Goal: Navigation & Orientation: Find specific page/section

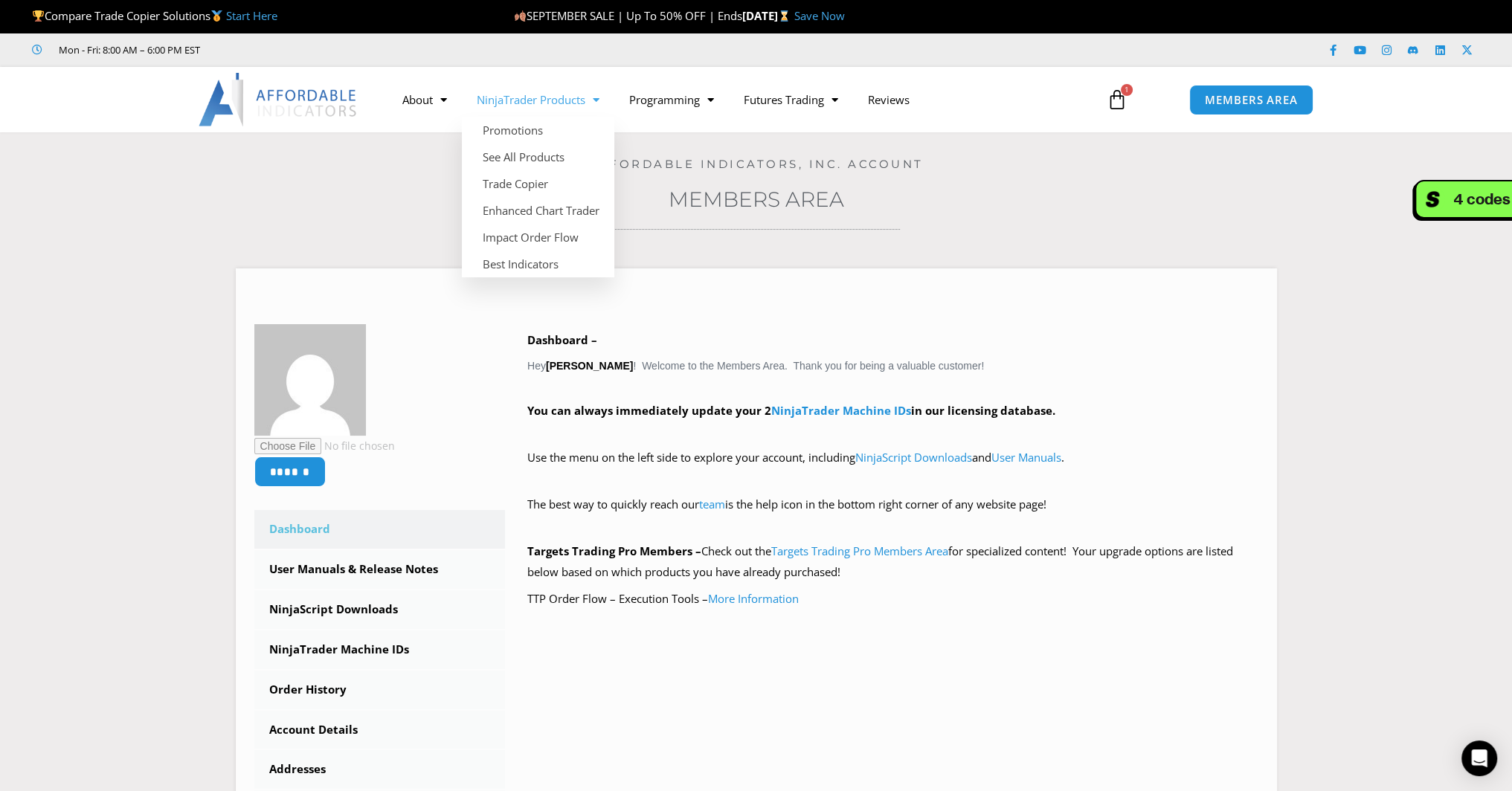
click at [513, 107] on link "NinjaTrader Products" at bounding box center [538, 99] width 153 height 34
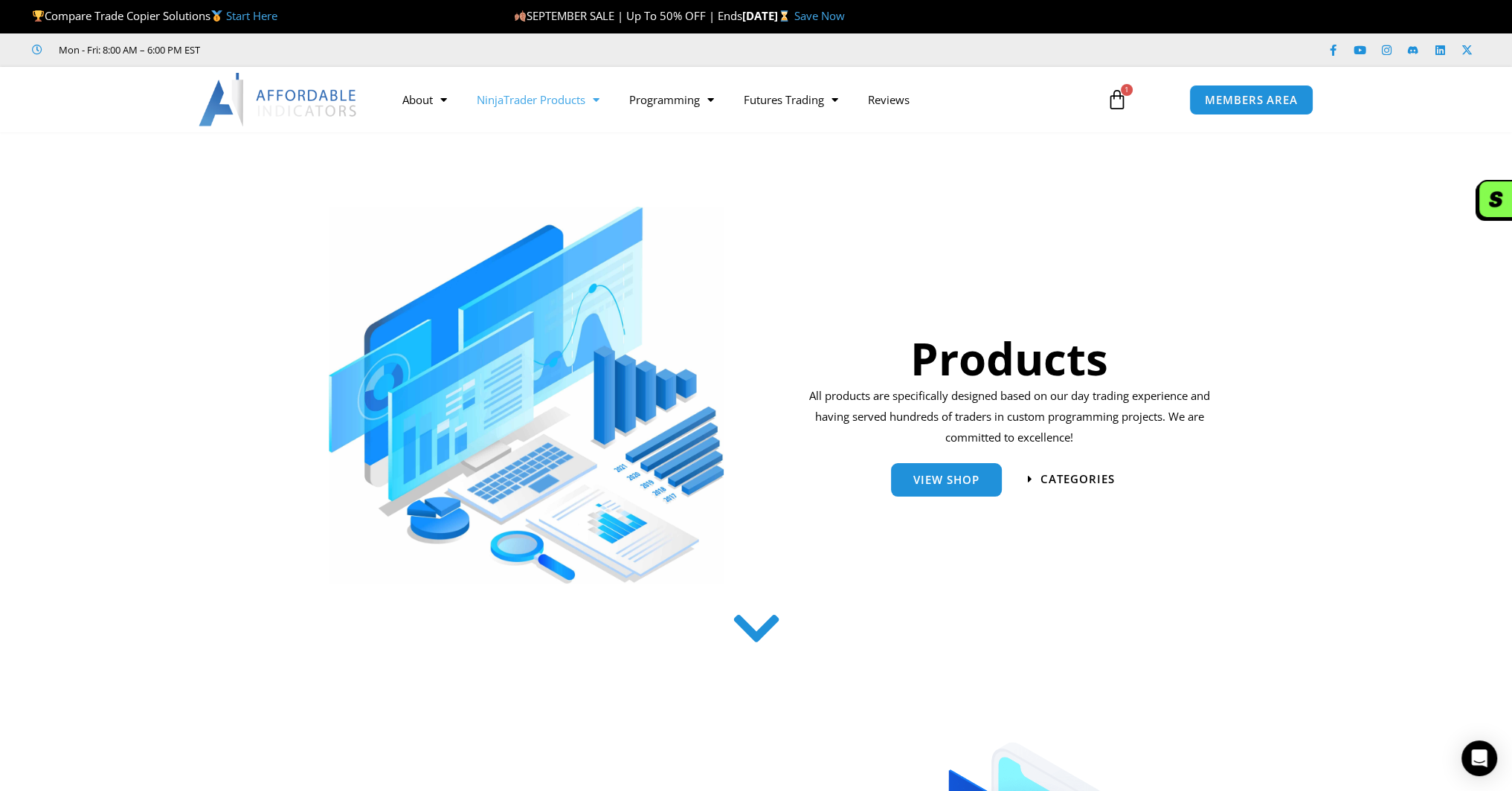
scroll to position [322, 0]
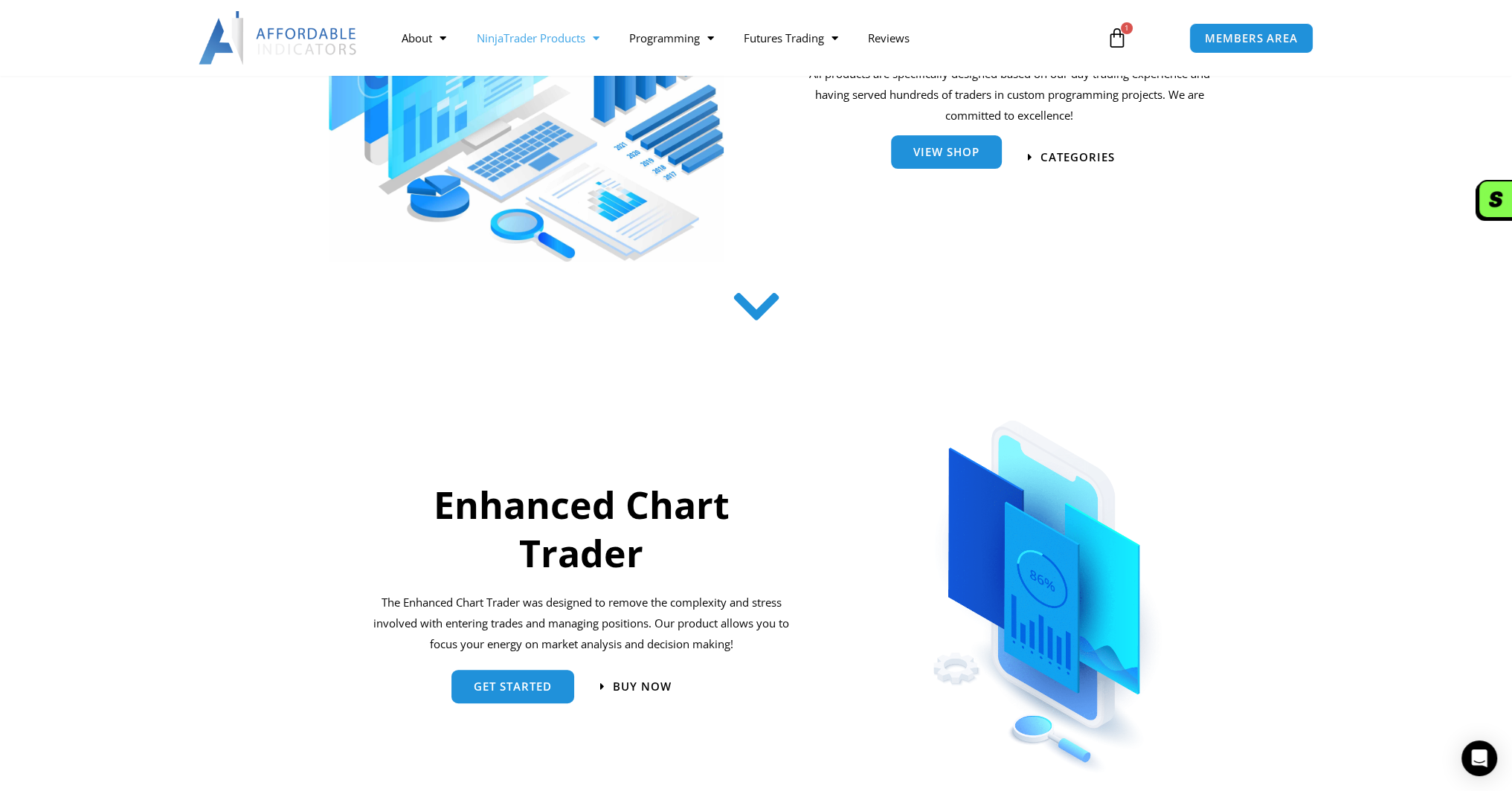
click at [963, 160] on link "View Shop" at bounding box center [946, 152] width 110 height 33
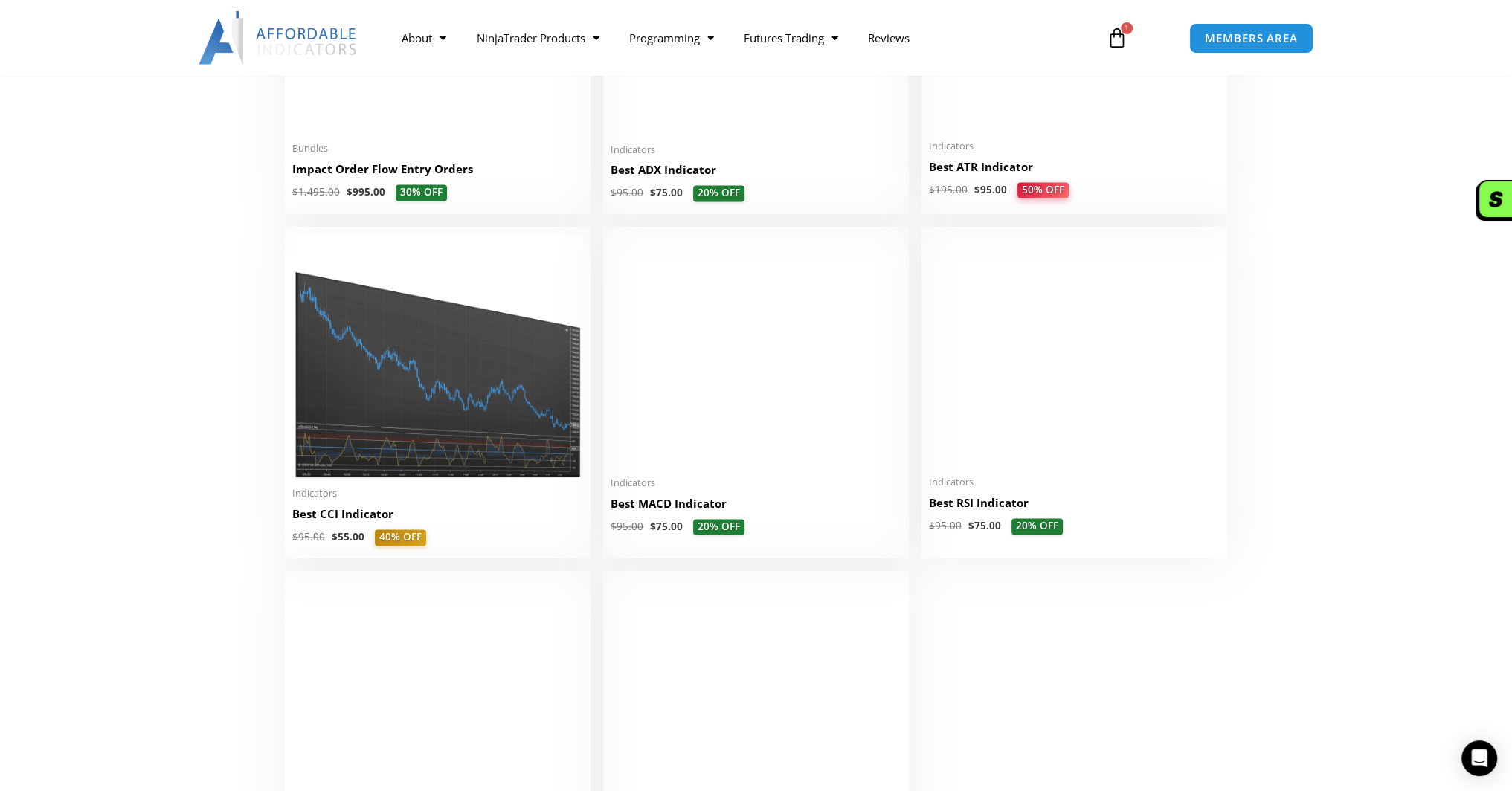
scroll to position [2898, 0]
